Goal: Answer question/provide support

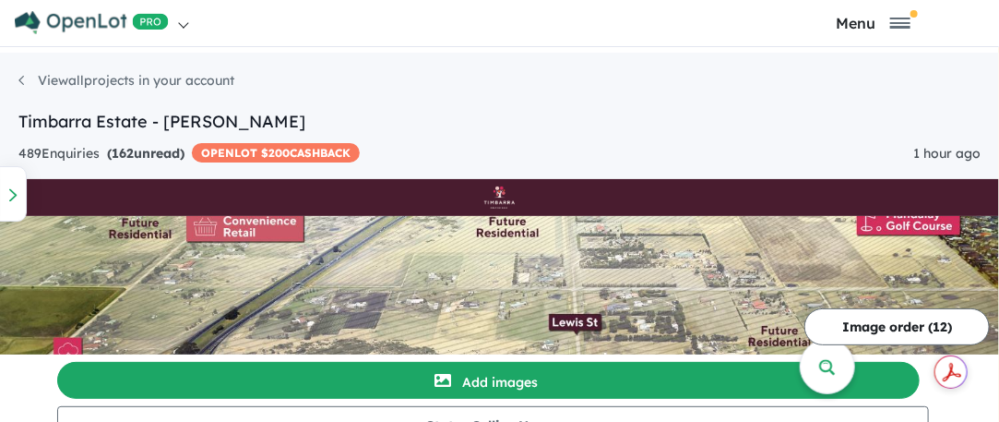
scroll to position [1292, 0]
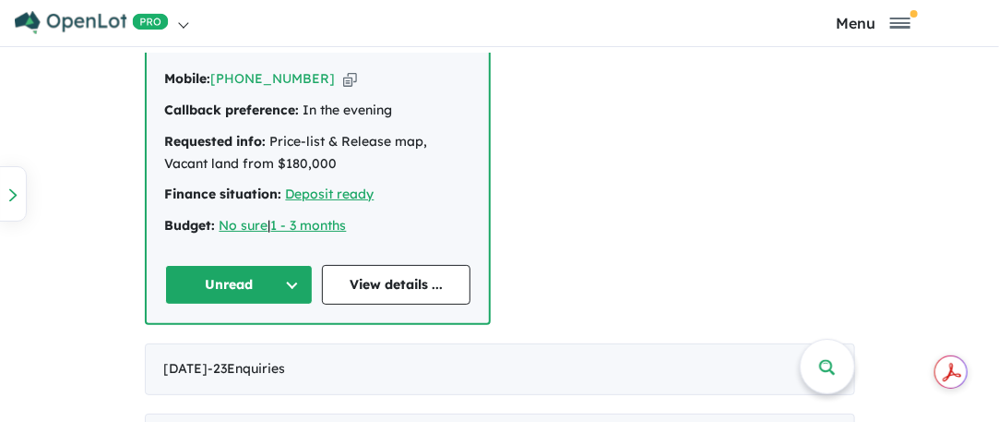
click at [286, 265] on button "Unread" at bounding box center [239, 285] width 149 height 40
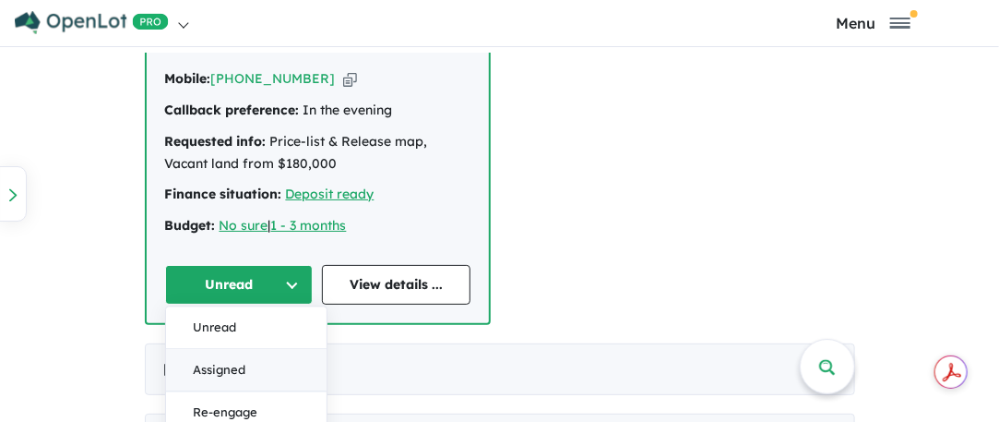
click at [221, 352] on button "Assigned" at bounding box center [246, 370] width 161 height 42
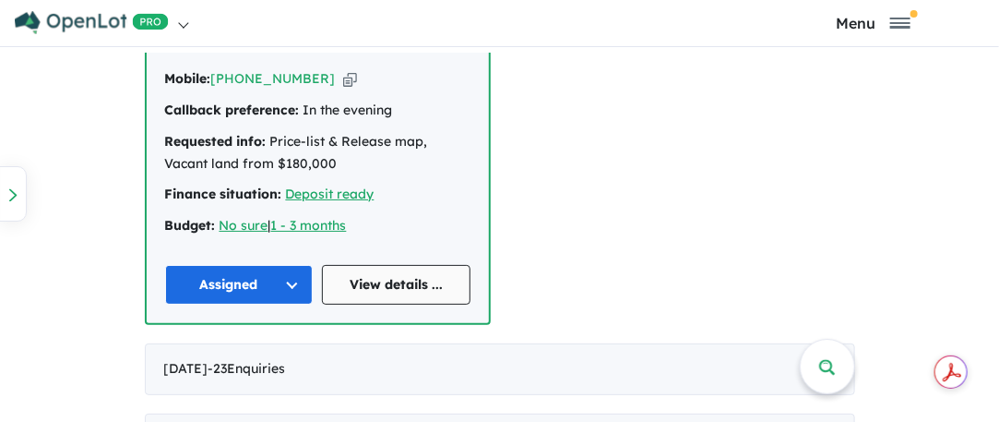
click at [369, 265] on link "View details ..." at bounding box center [396, 285] width 149 height 40
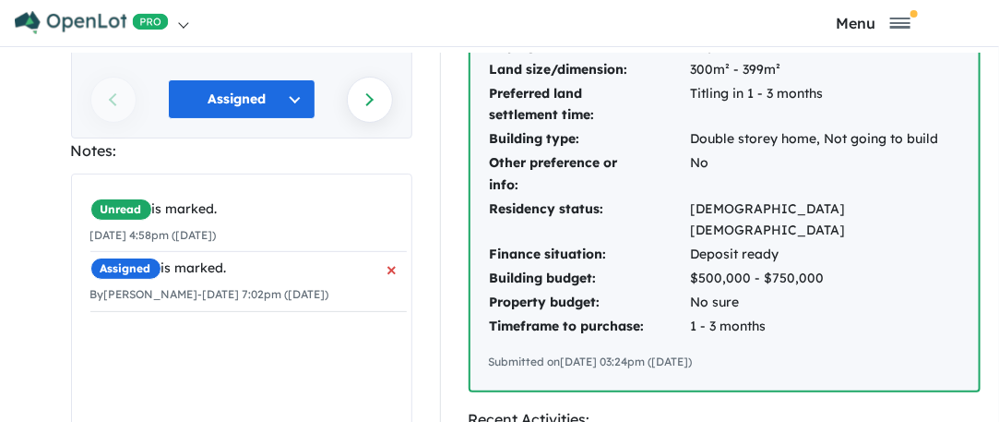
scroll to position [369, 0]
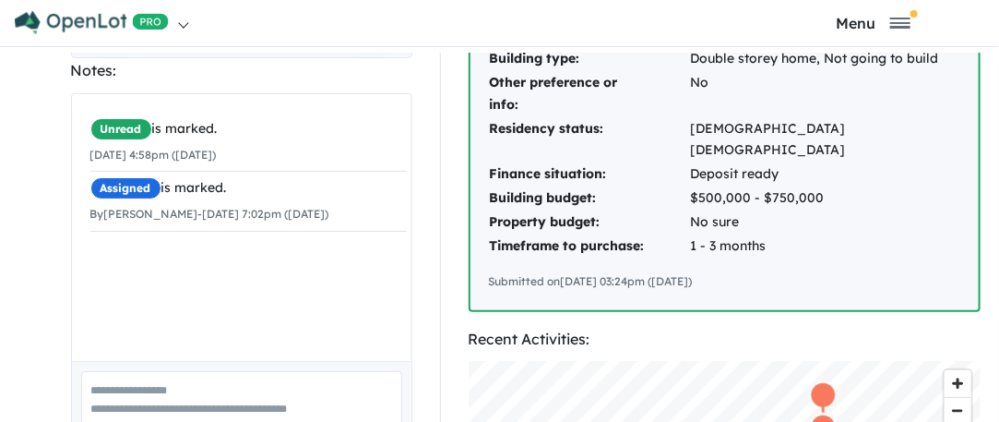
click at [124, 371] on textarea at bounding box center [241, 409] width 321 height 77
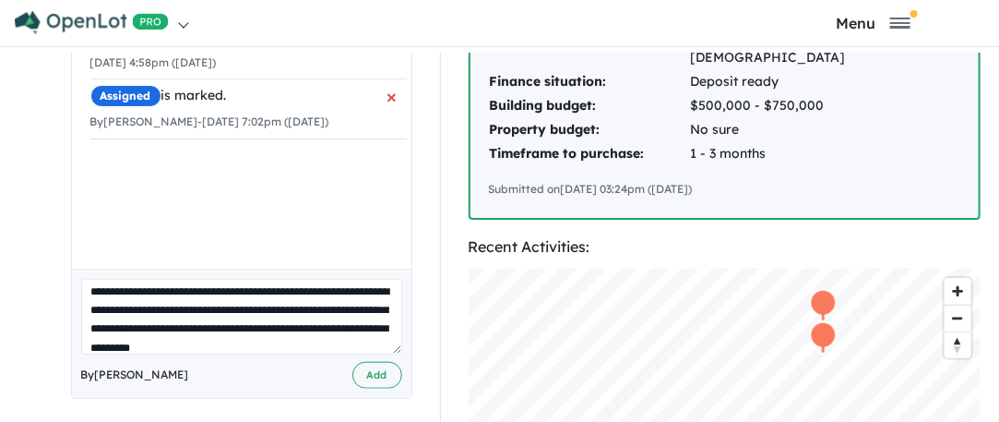
scroll to position [26, 0]
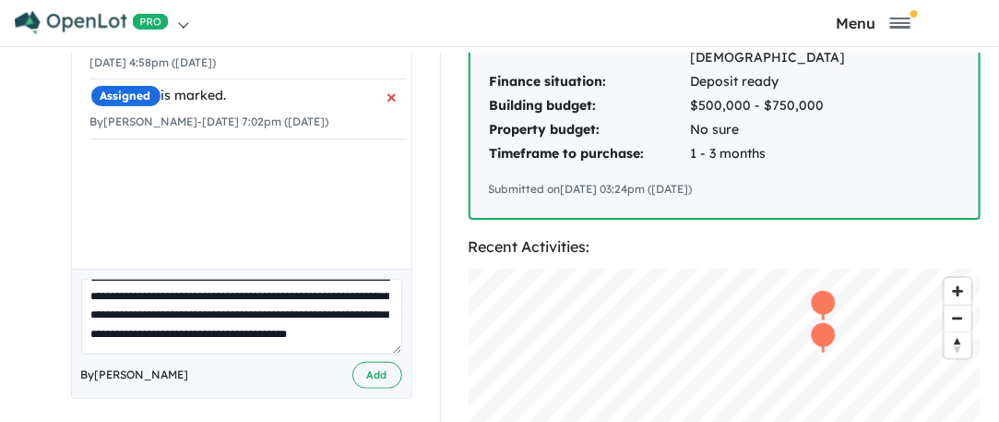
type textarea "**********"
